Goal: Information Seeking & Learning: Learn about a topic

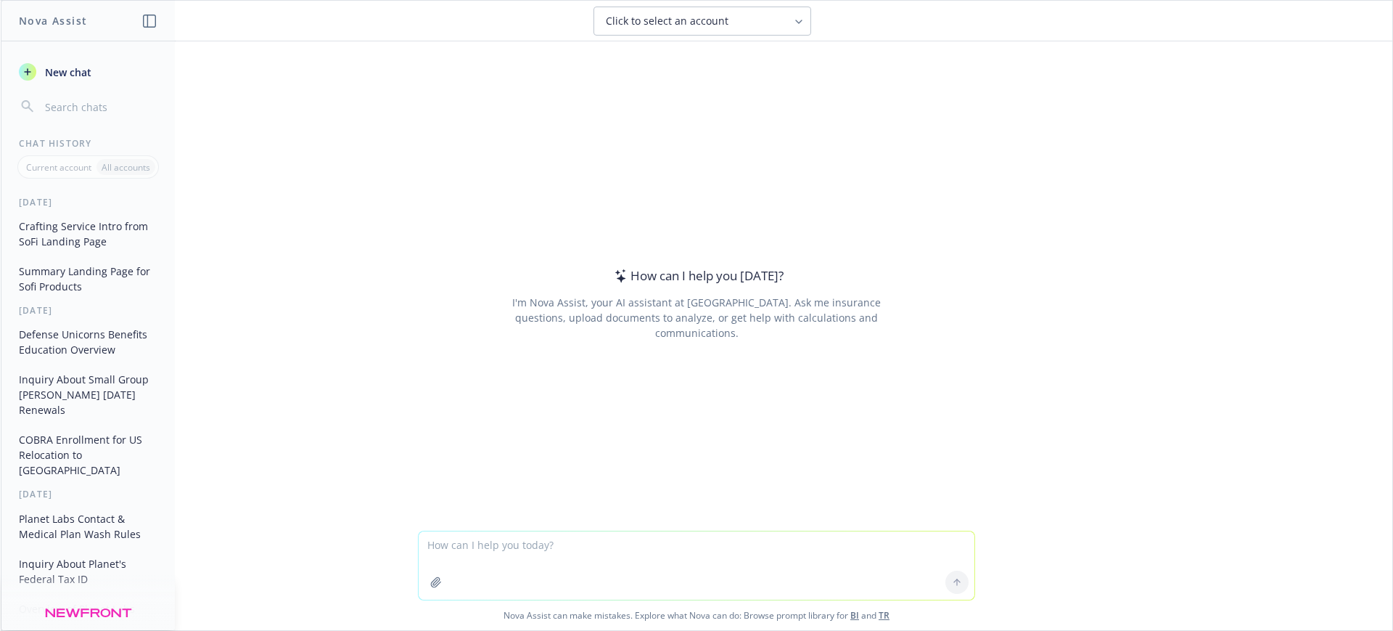
click at [60, 74] on span "New chat" at bounding box center [66, 72] width 49 height 15
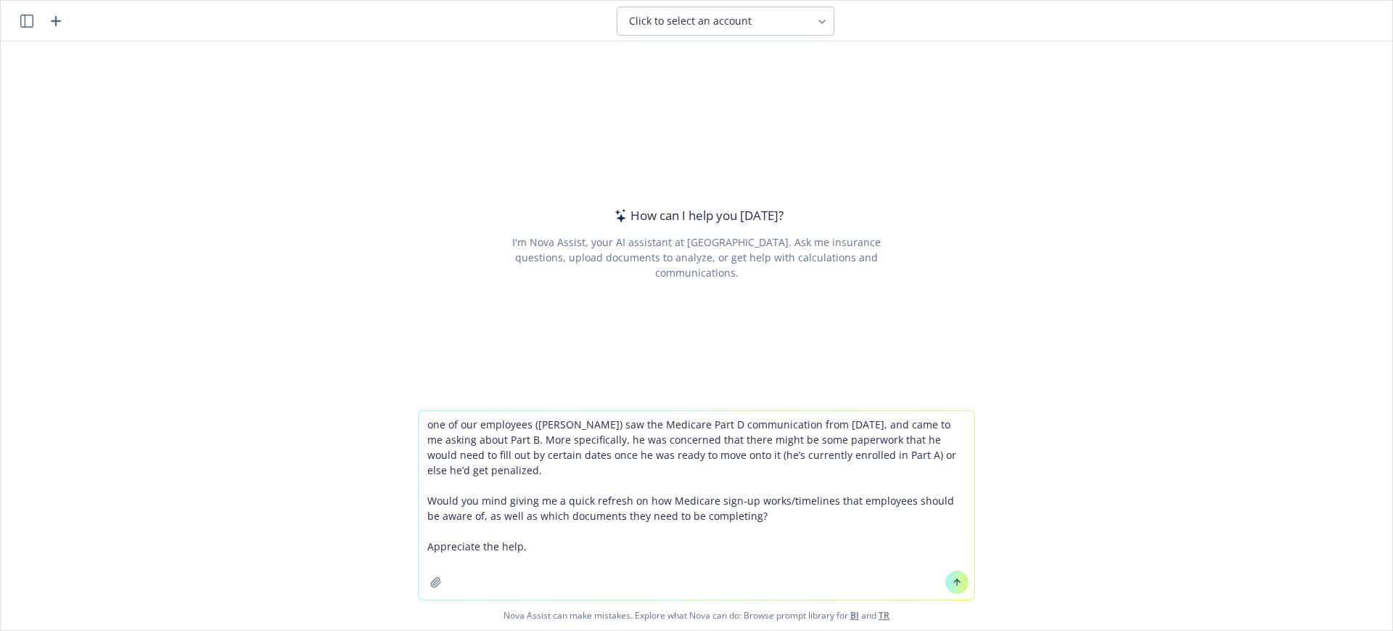
drag, startPoint x: 601, startPoint y: 423, endPoint x: 523, endPoint y: 423, distance: 77.6
click at [523, 423] on textarea "one of our employees (Peter Strauss) saw the Medicare Part D communication from…" at bounding box center [697, 505] width 556 height 189
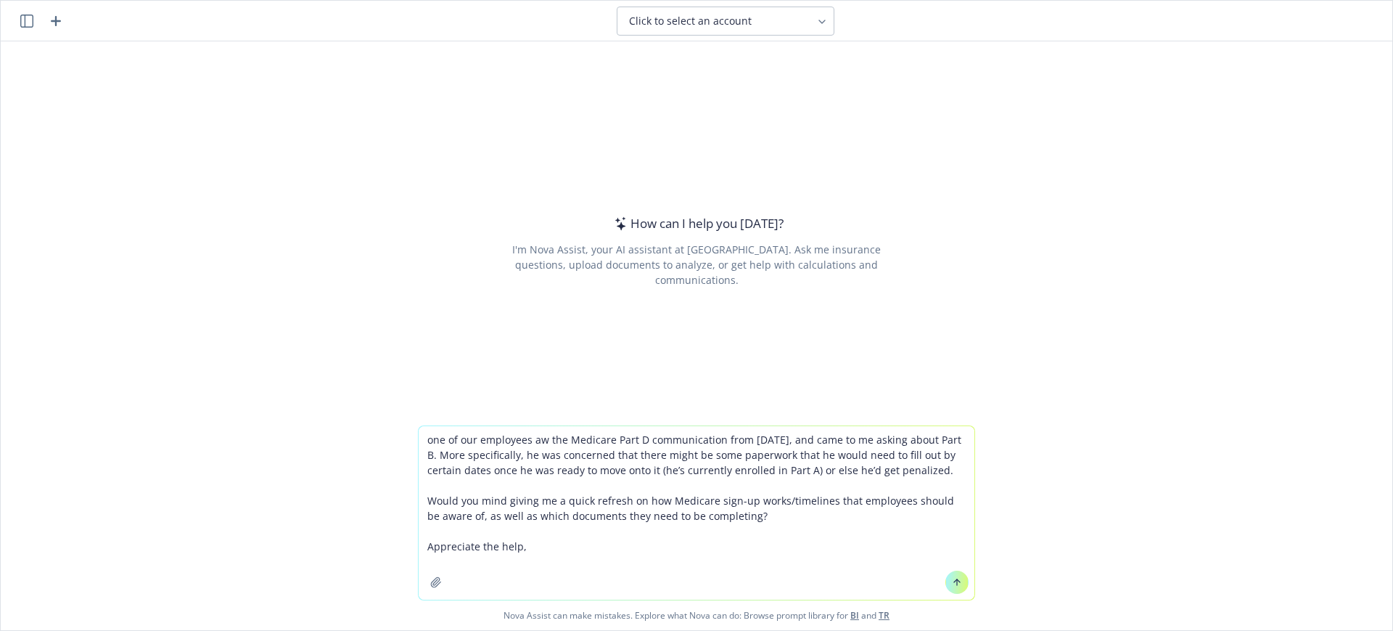
drag, startPoint x: 545, startPoint y: 542, endPoint x: 390, endPoint y: 544, distance: 155.3
click at [395, 544] on div "one of our employees aw the Medicare Part D communication from yesterday, and c…" at bounding box center [697, 527] width 1392 height 205
type textarea "one of our employees aw the Medicare Part D communication from yesterday, and c…"
click at [954, 583] on icon at bounding box center [957, 582] width 10 height 10
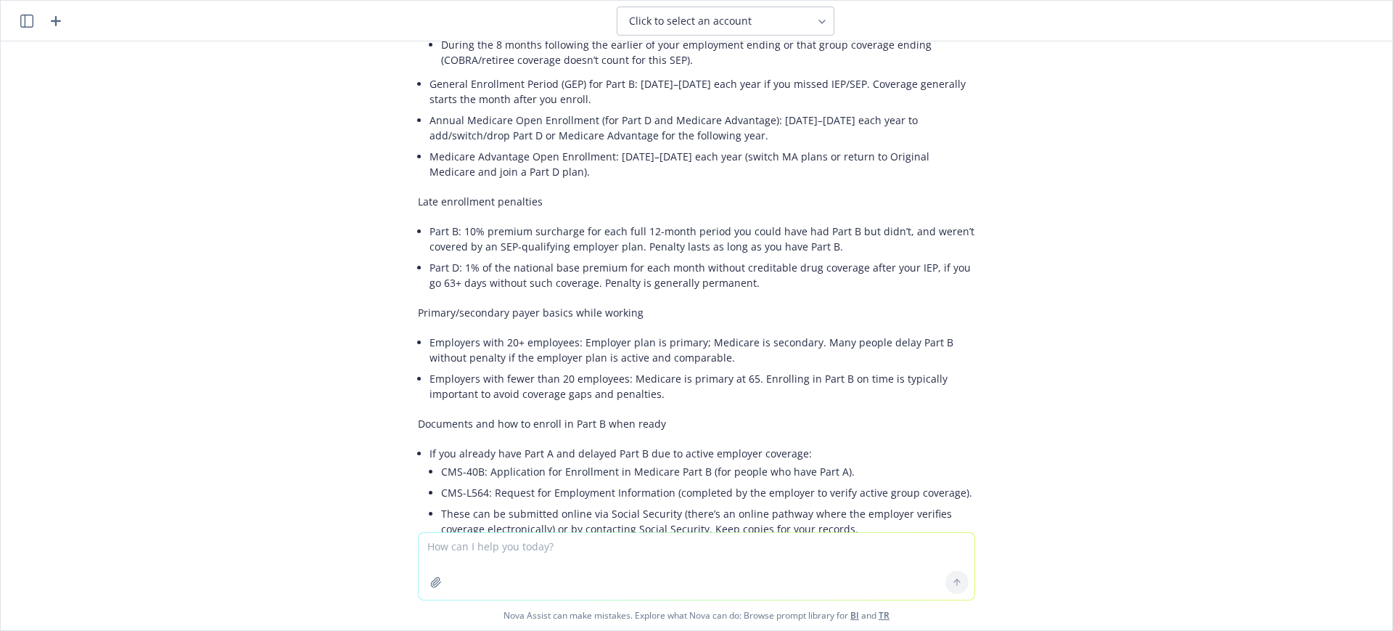
scroll to position [41, 0]
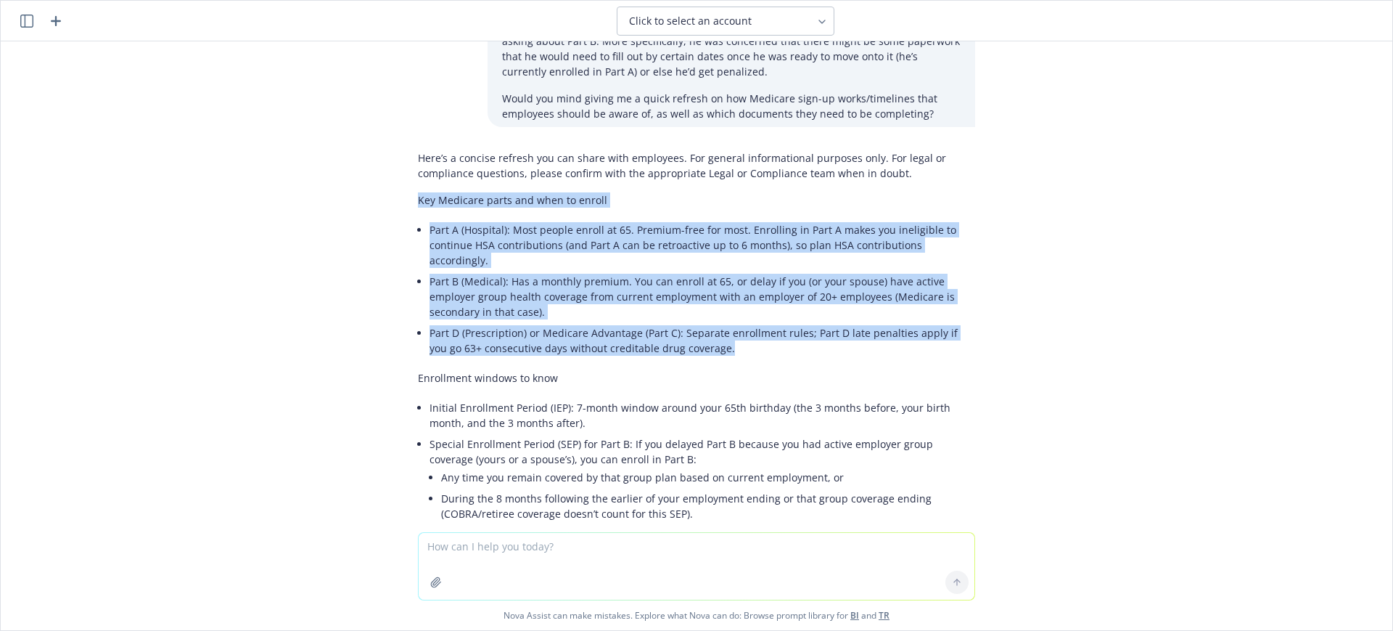
drag, startPoint x: 720, startPoint y: 339, endPoint x: 403, endPoint y: 209, distance: 342.7
copy div "Key Medicare parts and when to enroll Part A (Hospital): Most people enroll at …"
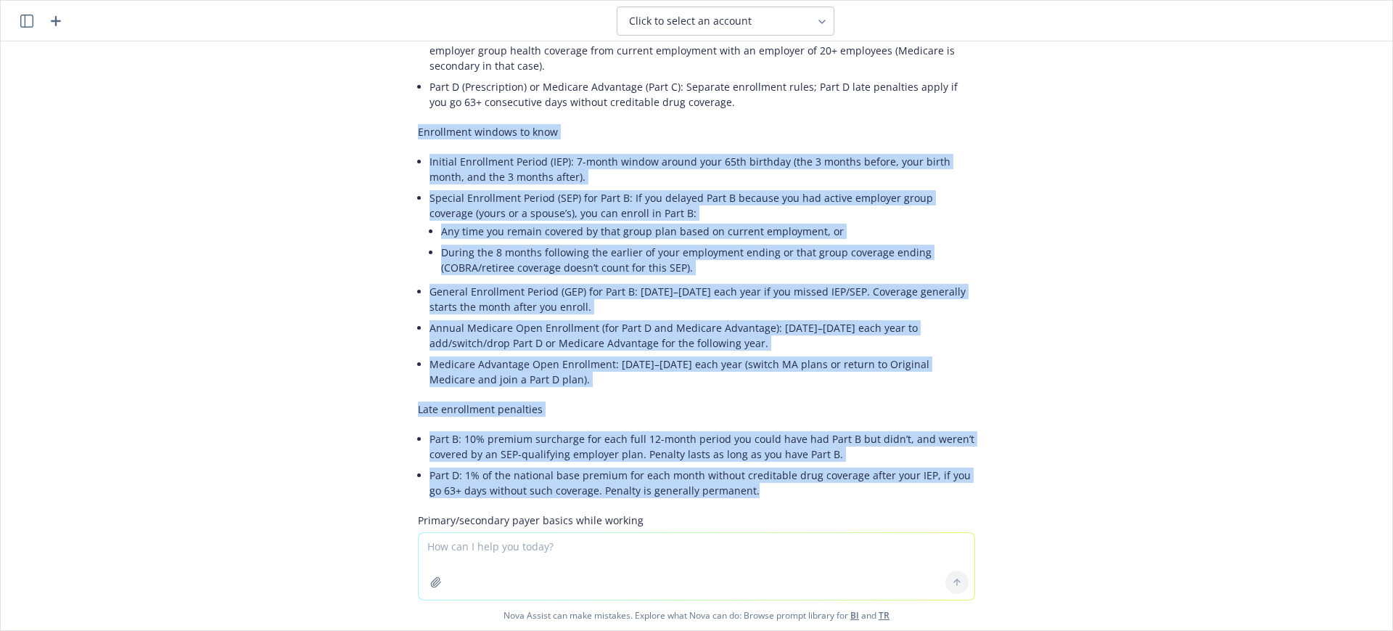
scroll to position [313, 0]
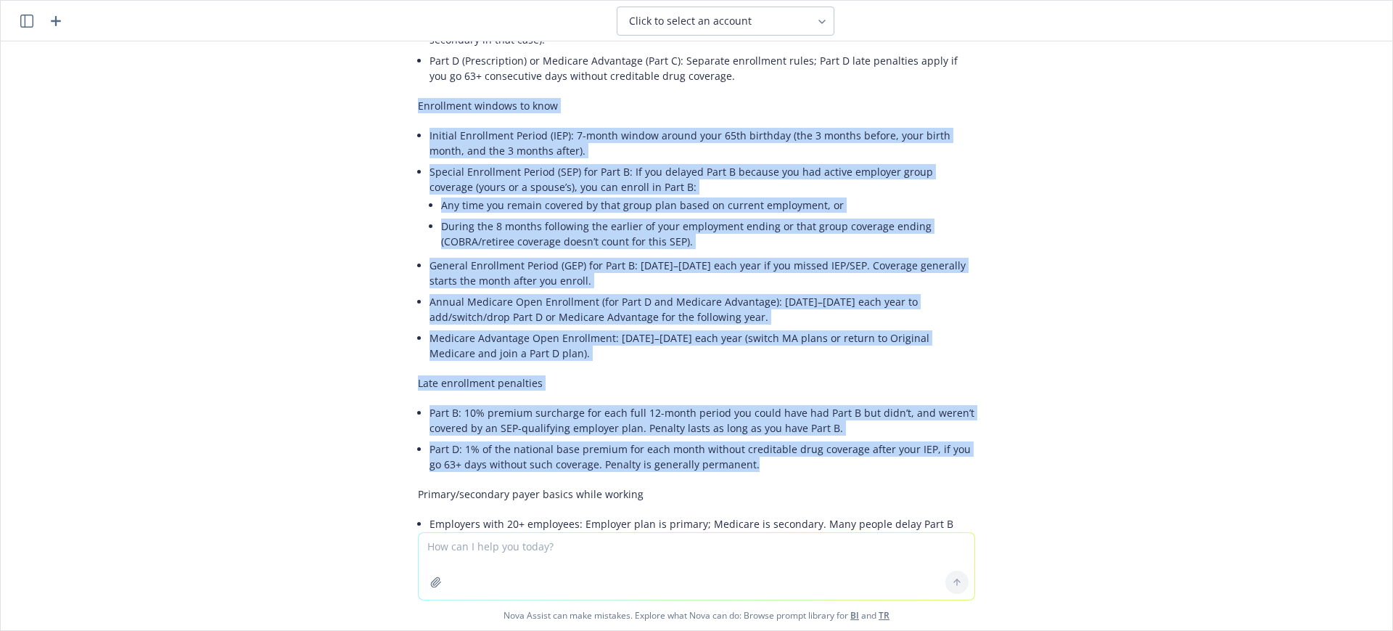
drag, startPoint x: 403, startPoint y: 275, endPoint x: 821, endPoint y: 442, distance: 450.1
click at [821, 442] on div "Here’s a concise refresh you can share with employees. For general informationa…" at bounding box center [696, 524] width 581 height 1305
copy div "Enrollment windows to know Initial Enrollment Period (IEP): 7-month window arou…"
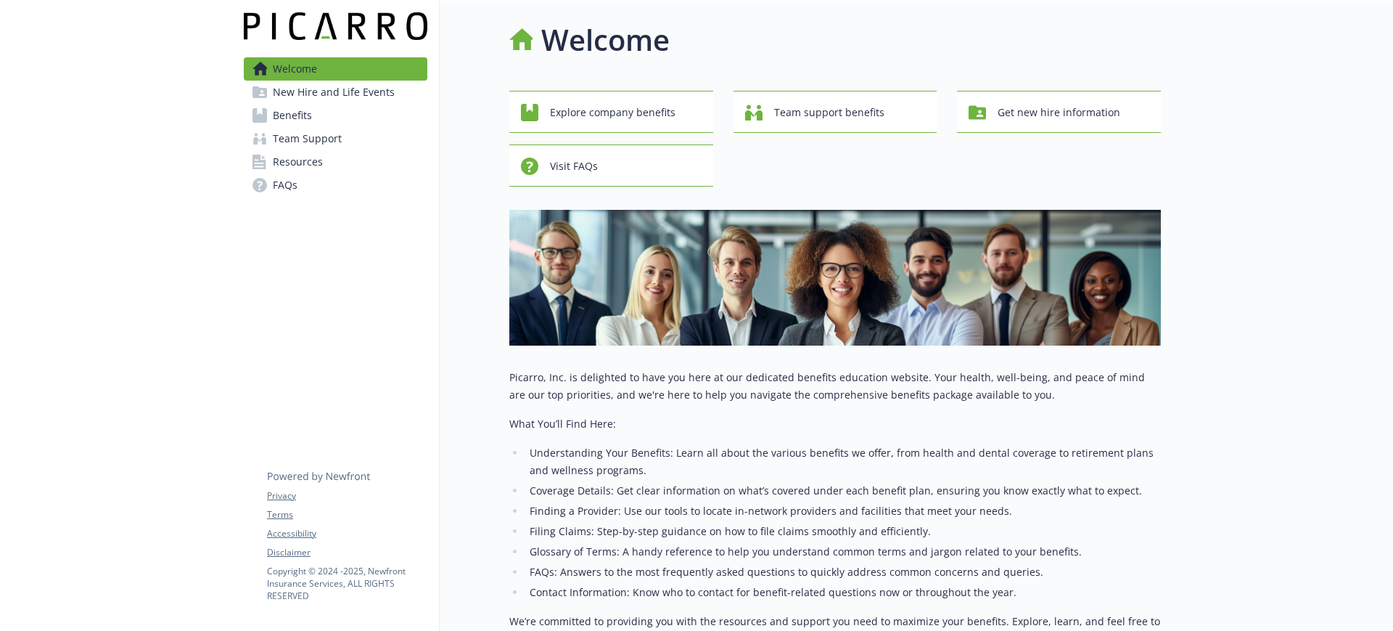
click at [305, 132] on span "Team Support" at bounding box center [307, 138] width 69 height 23
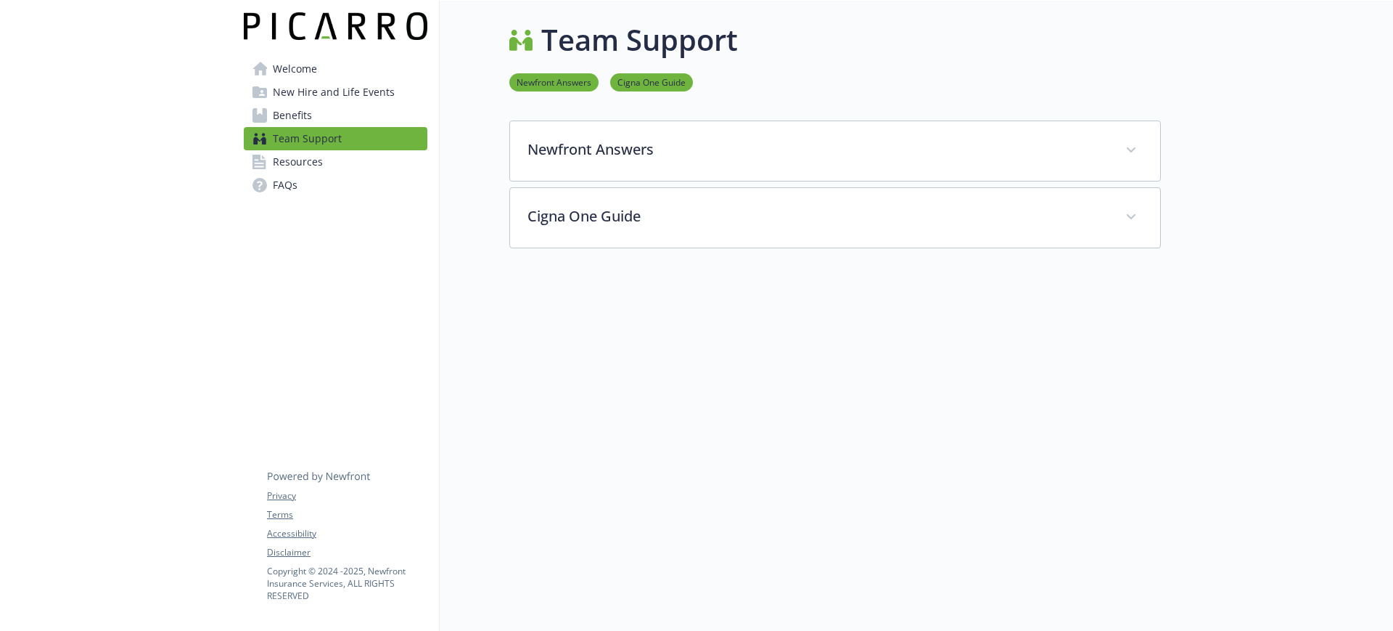
click at [327, 121] on link "Benefits" at bounding box center [336, 115] width 184 height 23
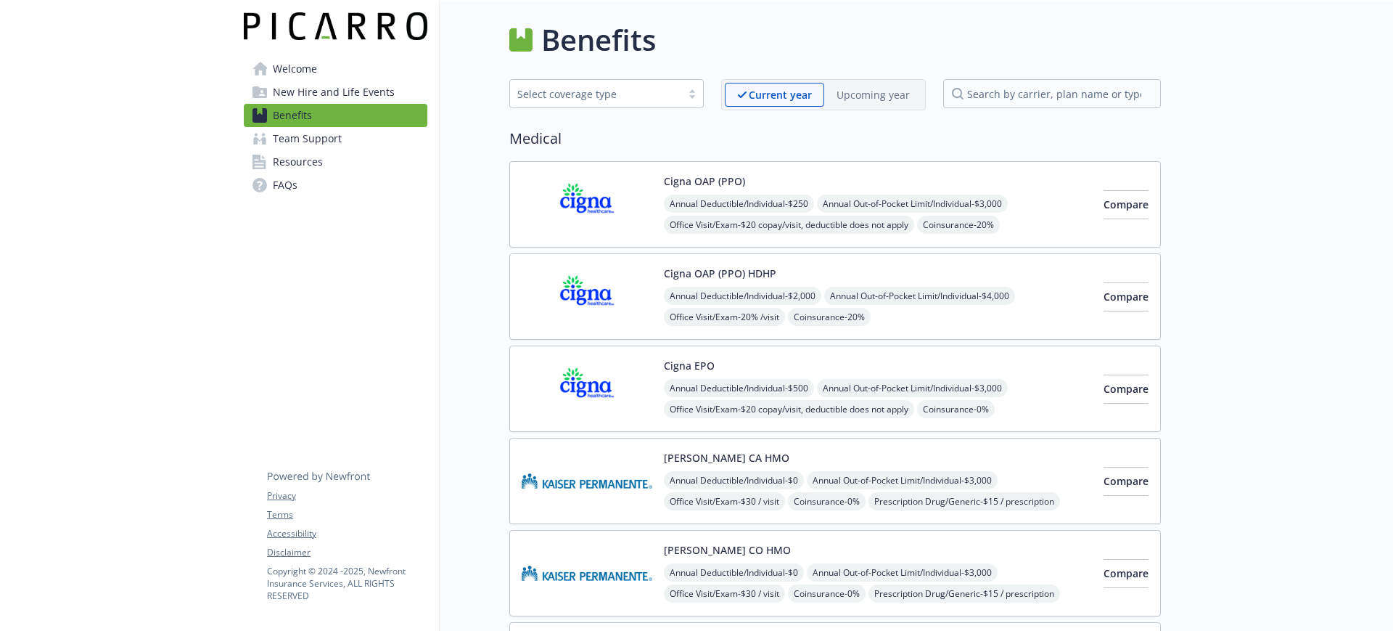
click at [298, 157] on span "Resources" at bounding box center [298, 161] width 50 height 23
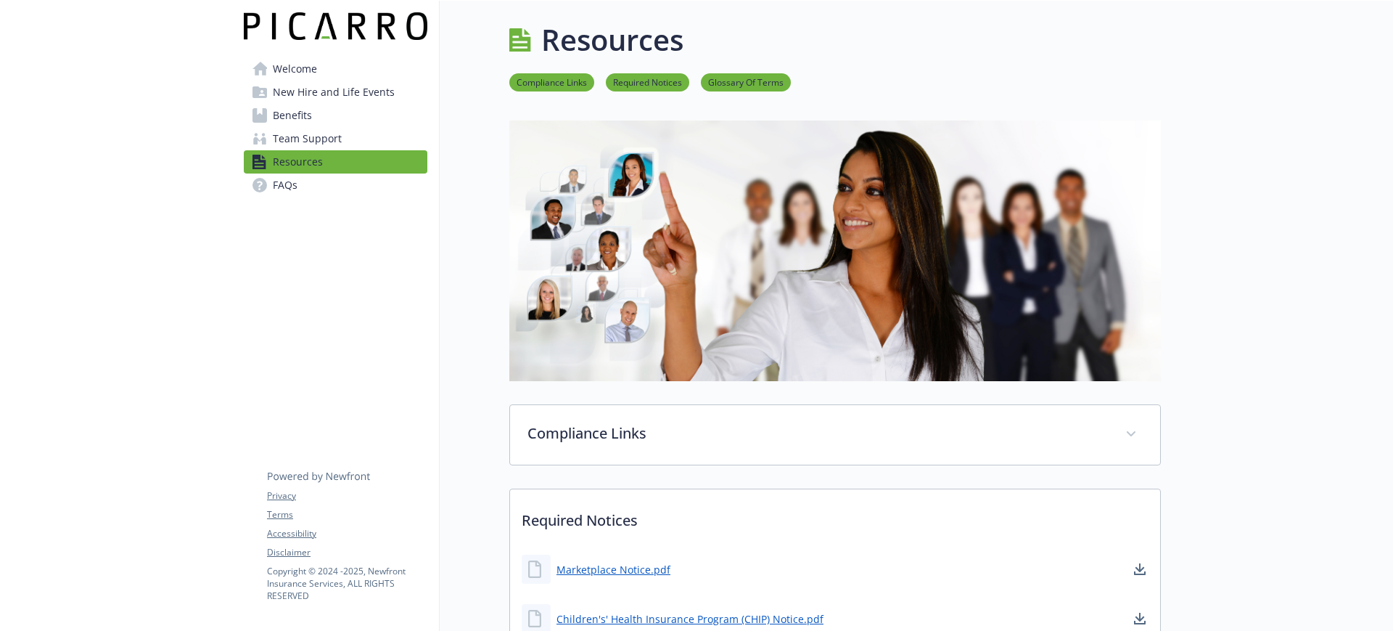
click at [332, 142] on span "Team Support" at bounding box center [307, 138] width 69 height 23
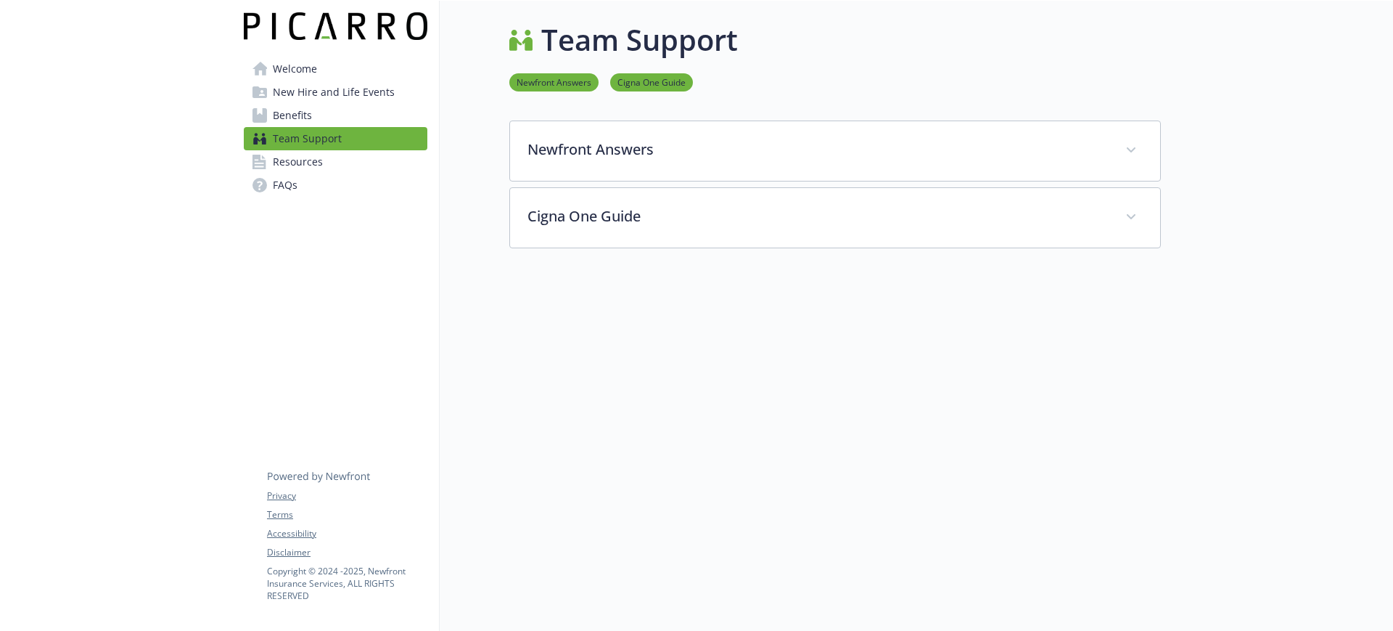
click at [300, 64] on span "Welcome" at bounding box center [295, 68] width 44 height 23
